Goal: Entertainment & Leisure: Consume media (video, audio)

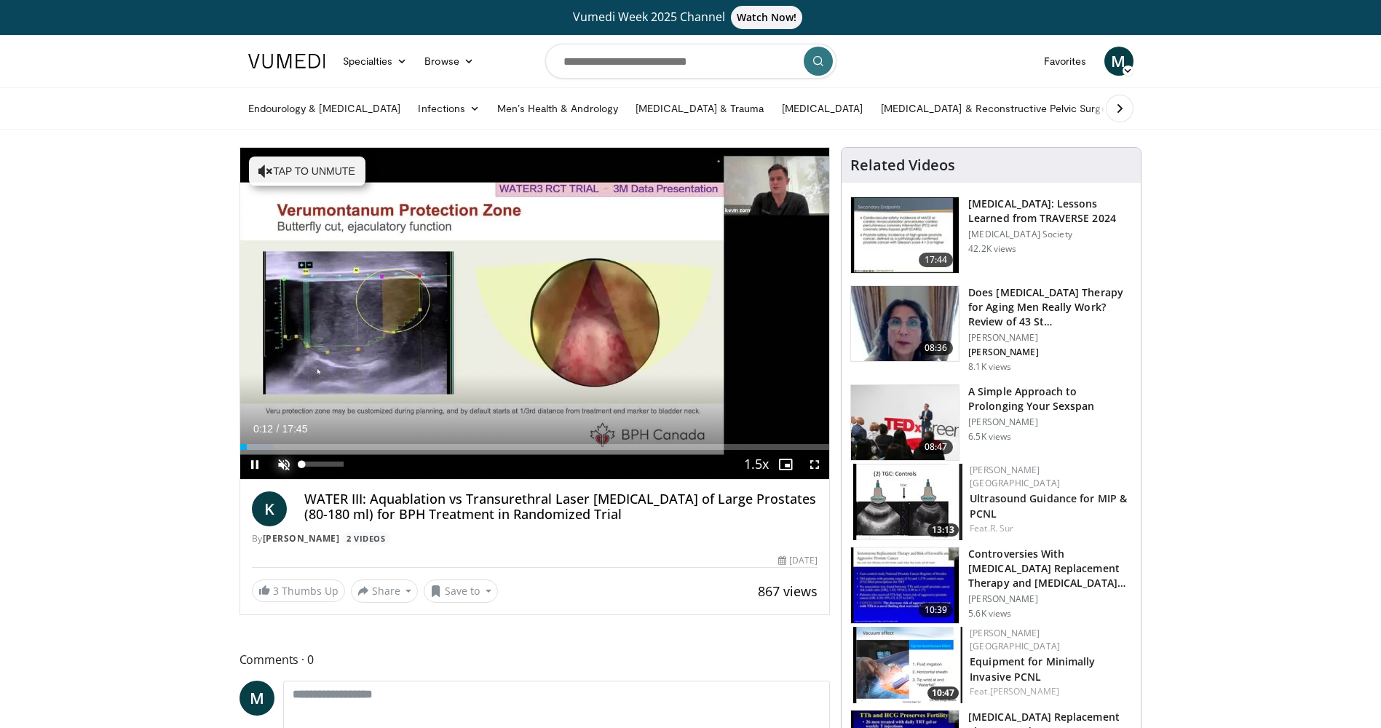
click at [280, 463] on span "Video Player" at bounding box center [283, 464] width 29 height 29
